Goal: Navigation & Orientation: Find specific page/section

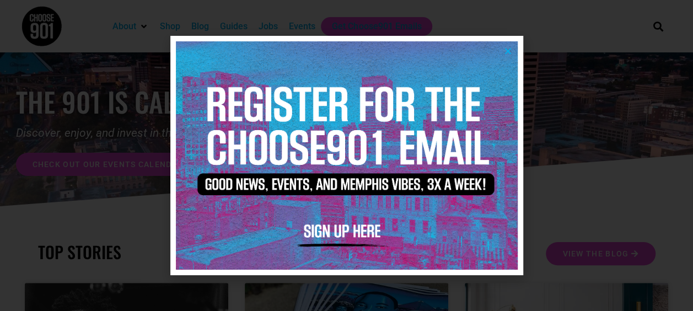
click at [508, 50] on icon "Close" at bounding box center [508, 51] width 8 height 8
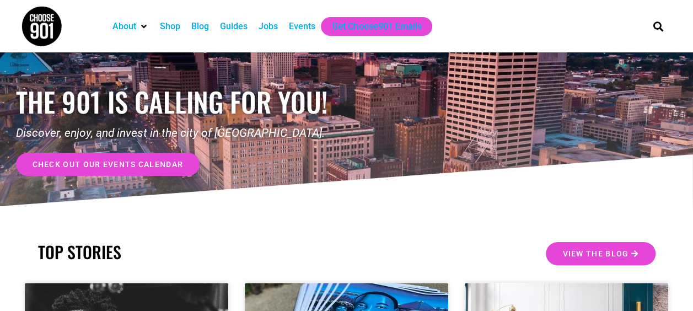
click at [128, 169] on link "check out our events calendar" at bounding box center [108, 164] width 184 height 23
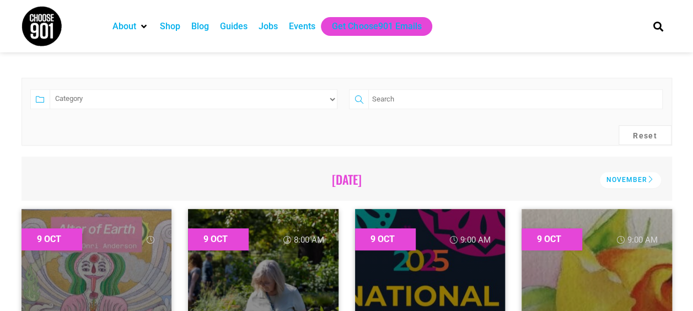
scroll to position [276, 0]
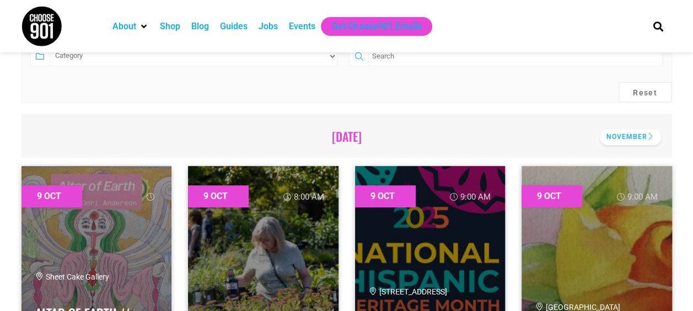
click at [635, 139] on div "November" at bounding box center [630, 137] width 61 height 16
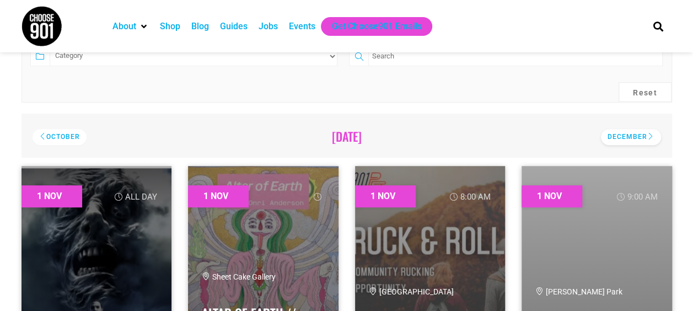
click at [629, 136] on div "December" at bounding box center [631, 137] width 60 height 16
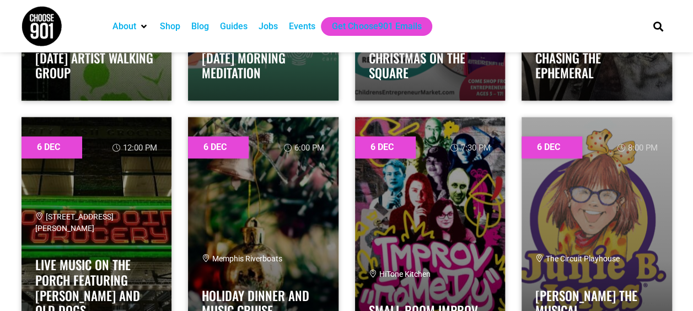
scroll to position [2924, 0]
